Goal: Transaction & Acquisition: Purchase product/service

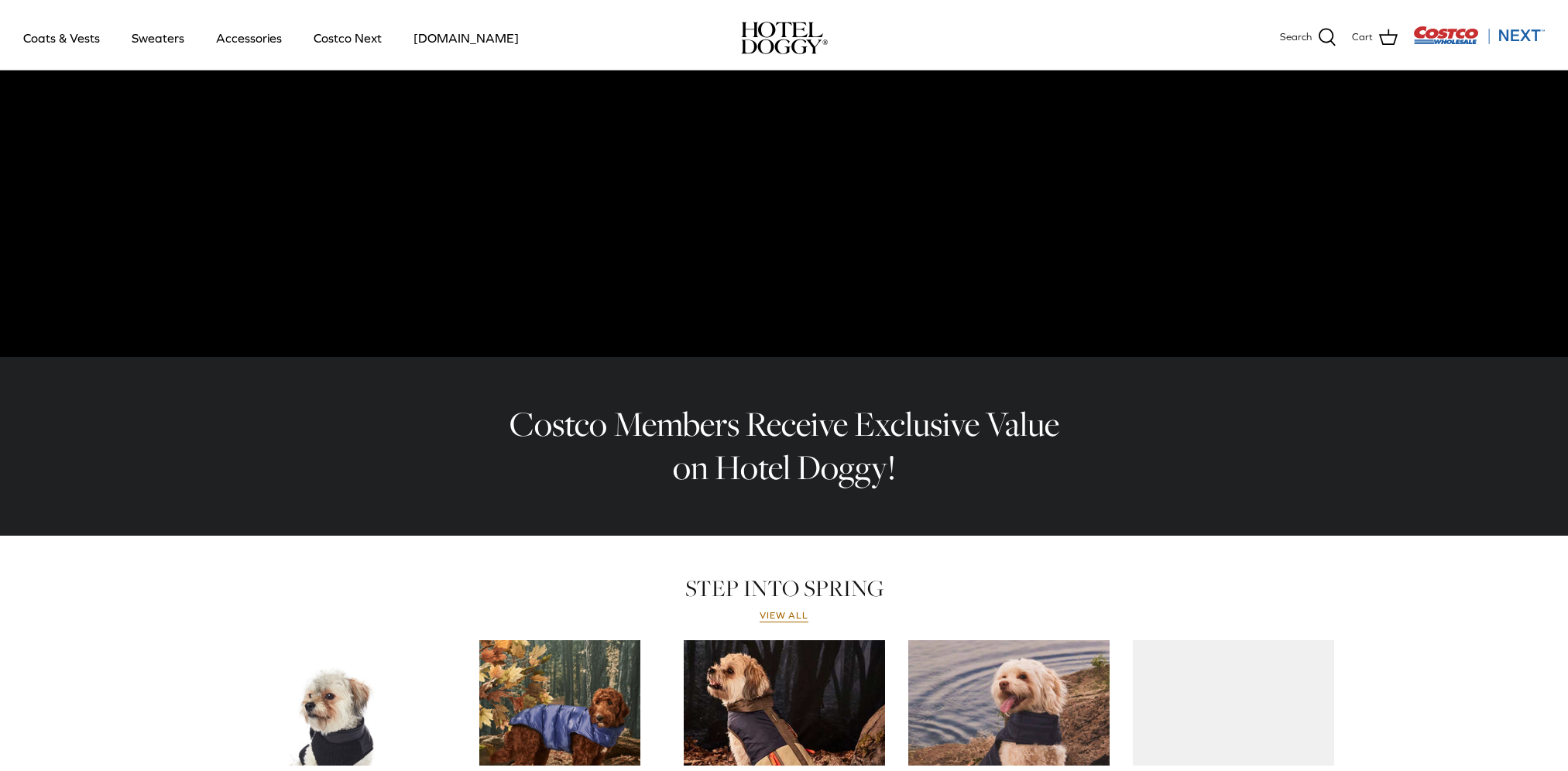
scroll to position [465, 0]
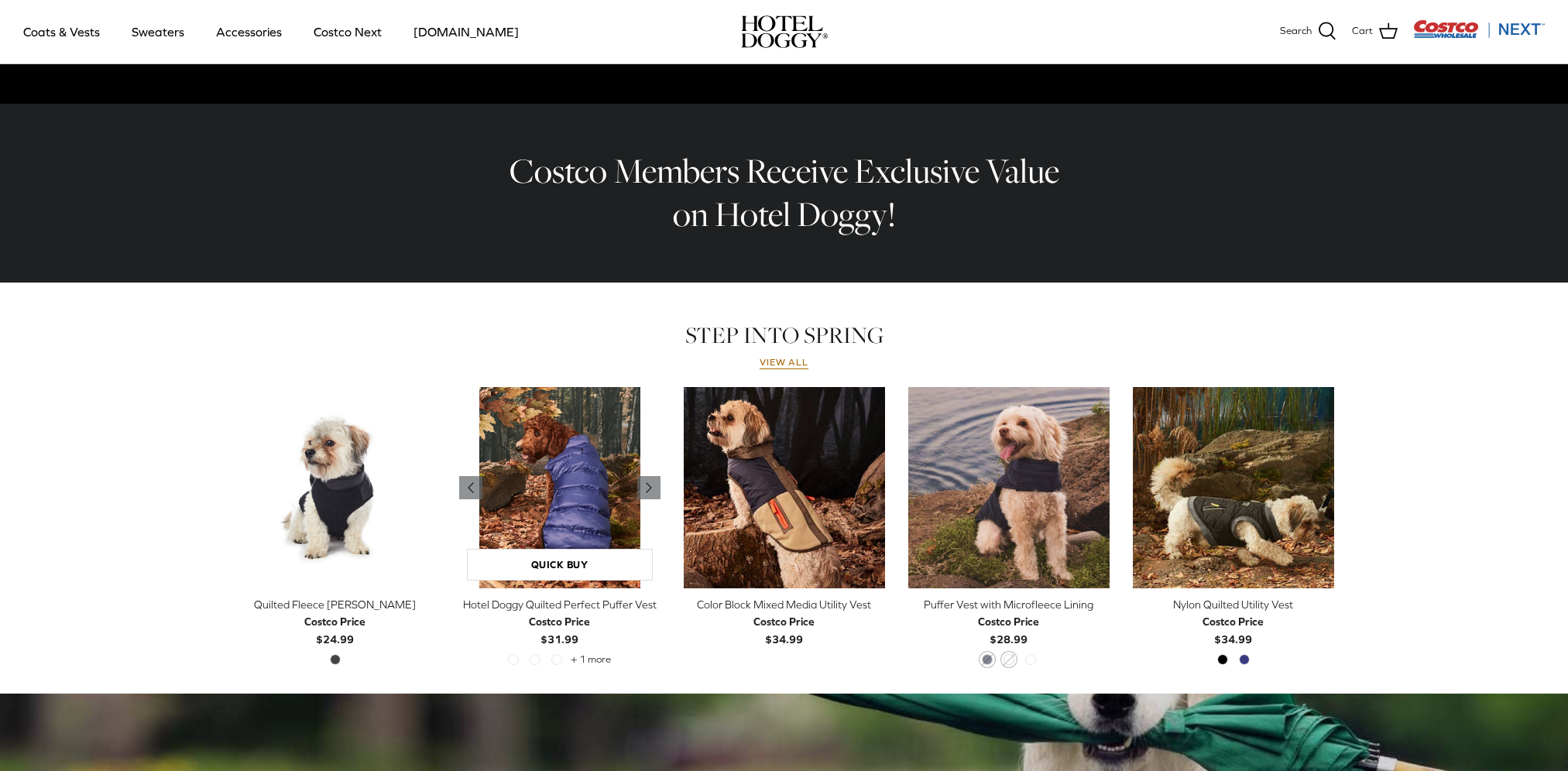
click at [555, 477] on img "Hotel Doggy Quilted Perfect Puffer Vest" at bounding box center [559, 487] width 201 height 201
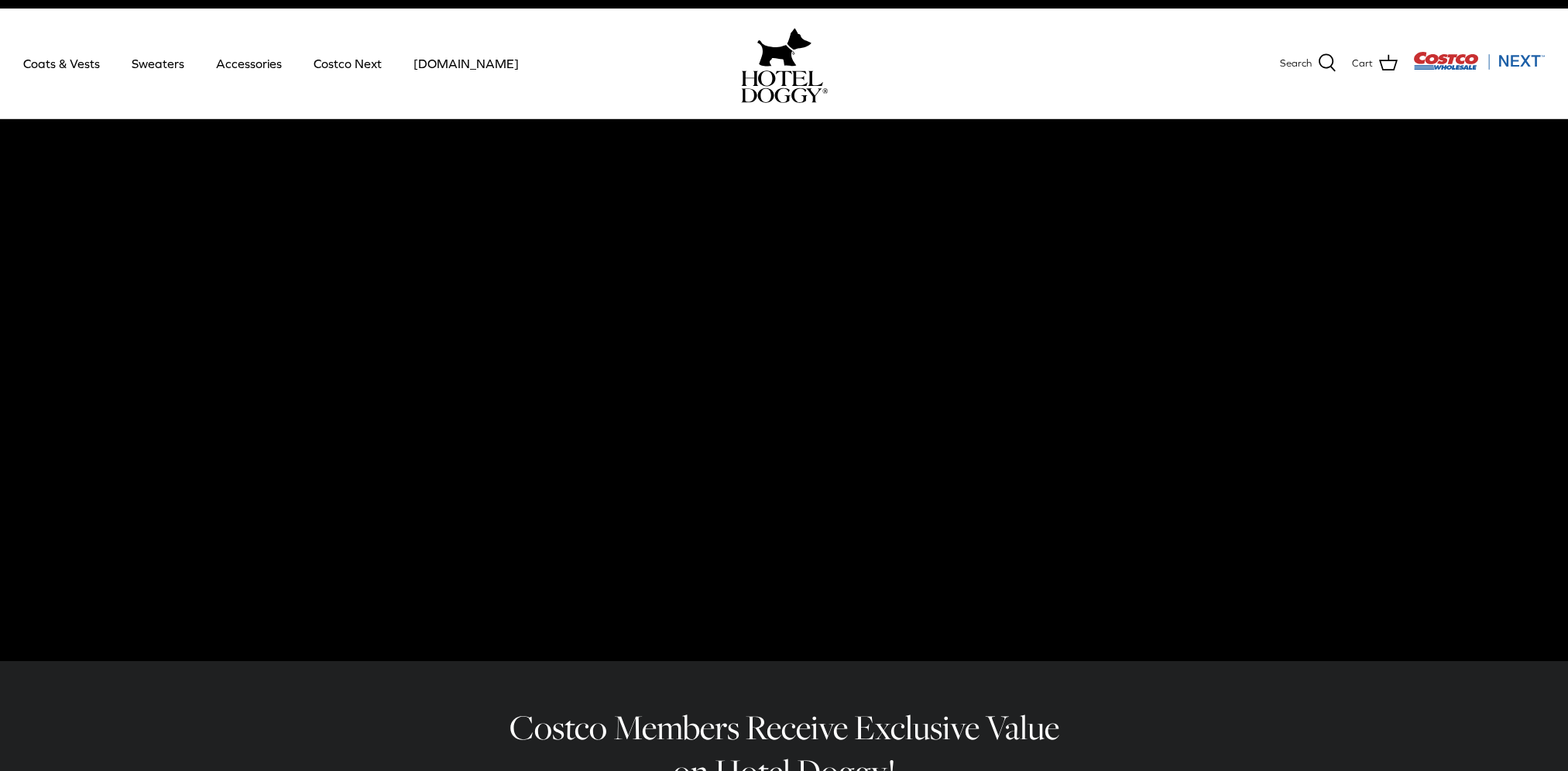
scroll to position [0, 0]
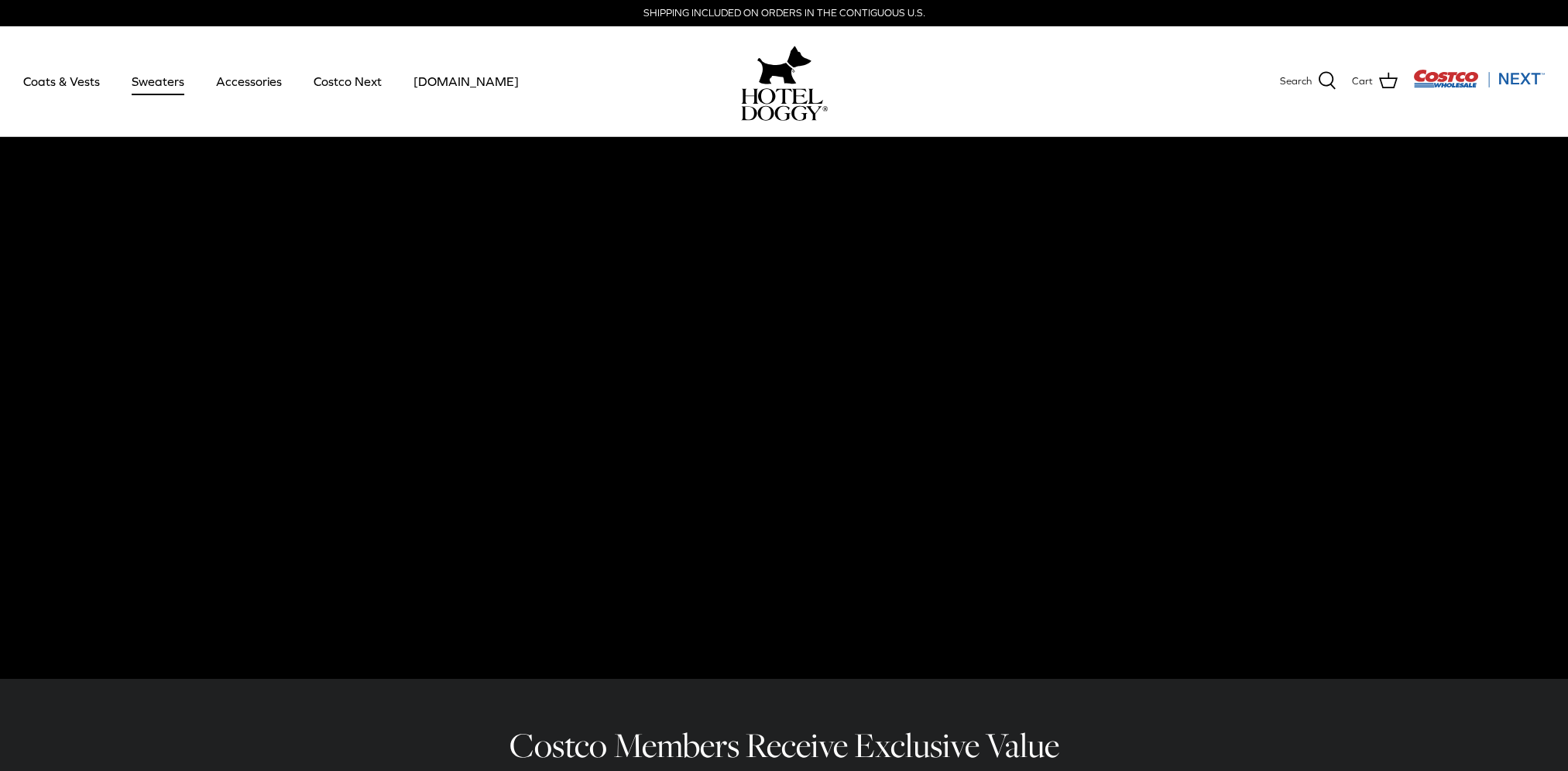
click at [153, 77] on link "Sweaters" at bounding box center [158, 81] width 80 height 53
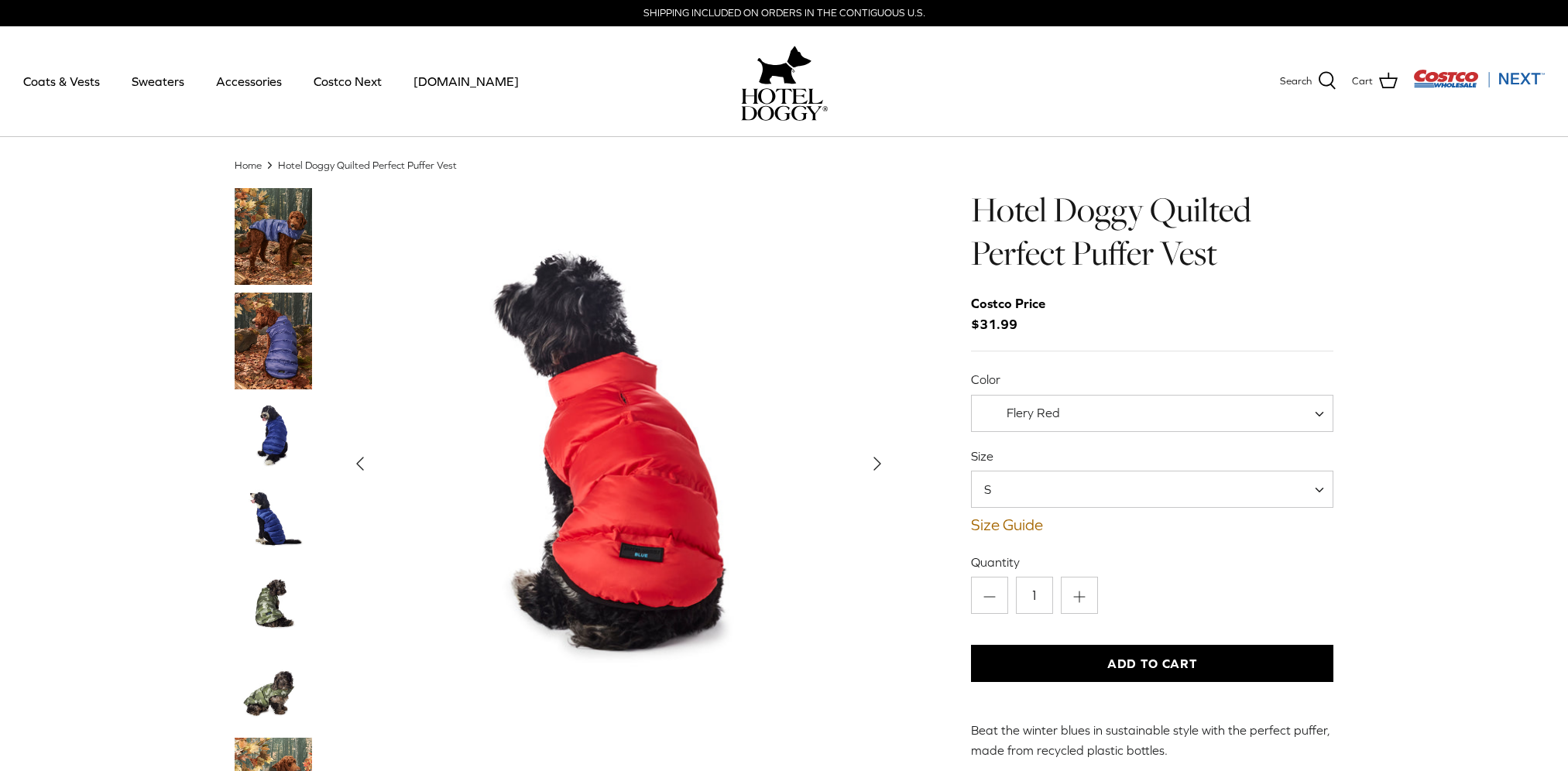
click at [257, 697] on img "Thumbnail Link" at bounding box center [273, 691] width 77 height 77
